Goal: Task Accomplishment & Management: Manage account settings

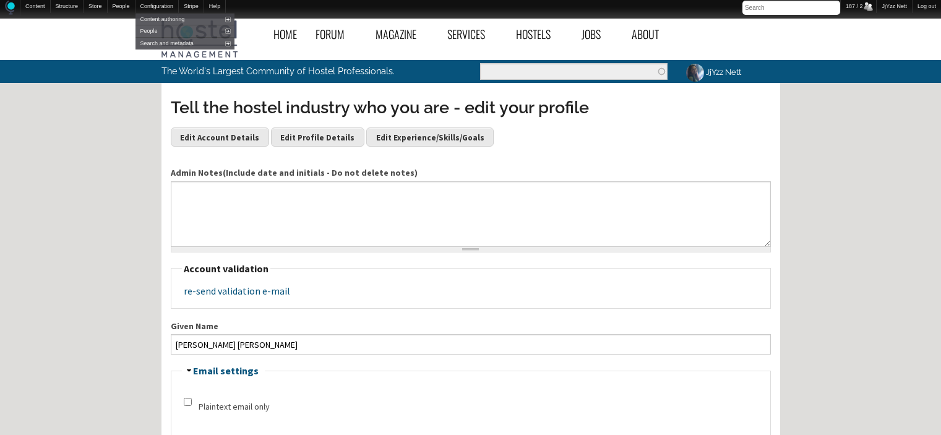
scroll to position [816, 0]
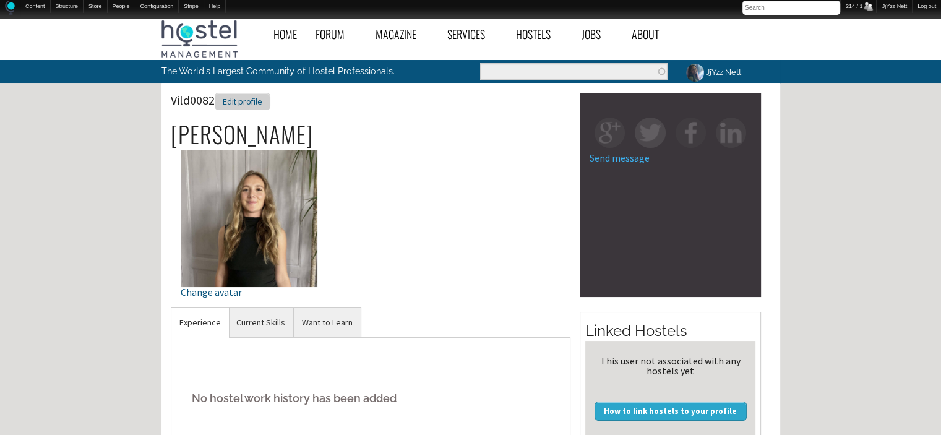
click at [238, 102] on div "Edit profile" at bounding box center [243, 102] width 56 height 18
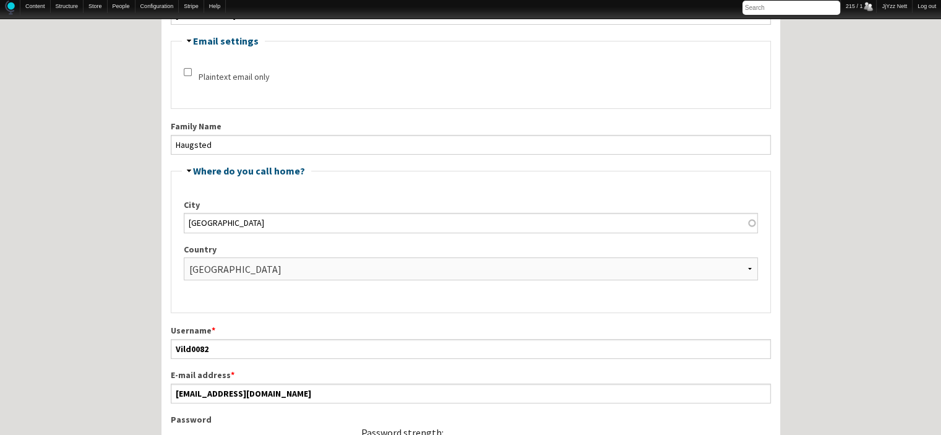
scroll to position [297, 0]
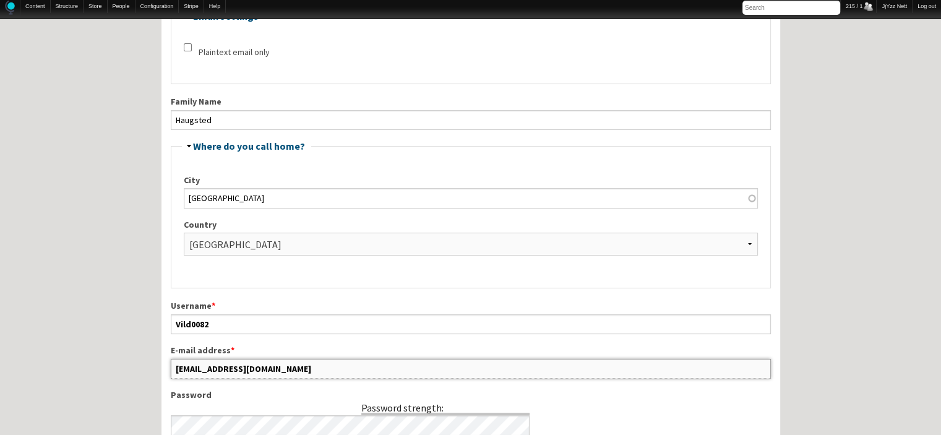
drag, startPoint x: 286, startPoint y: 366, endPoint x: 155, endPoint y: 358, distance: 131.3
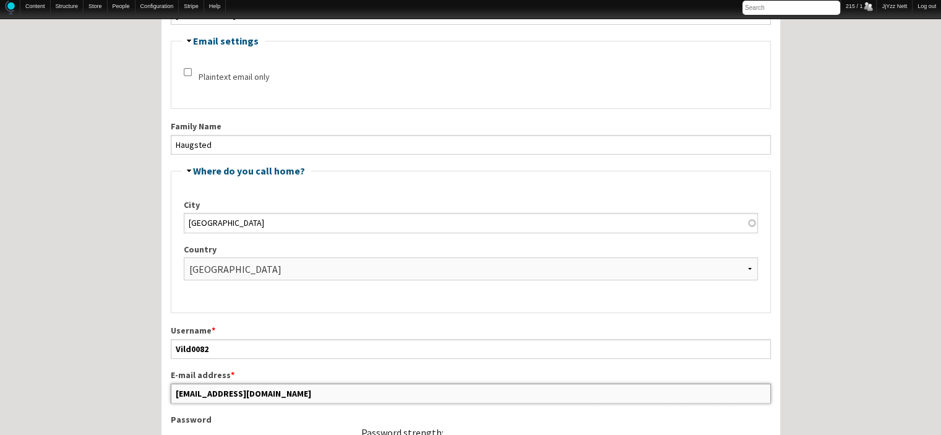
scroll to position [247, 0]
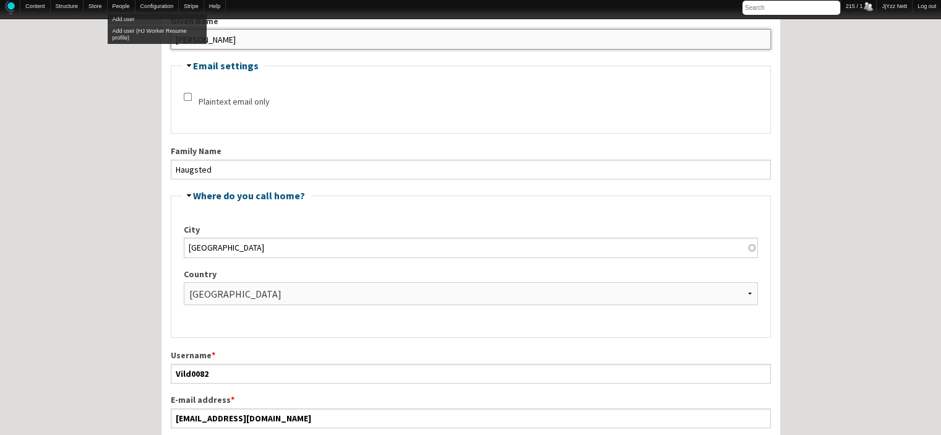
drag, startPoint x: 236, startPoint y: 44, endPoint x: 121, endPoint y: 11, distance: 120.4
click at [121, 11] on link "People" at bounding box center [122, 6] width 28 height 13
